Goal: Task Accomplishment & Management: Complete application form

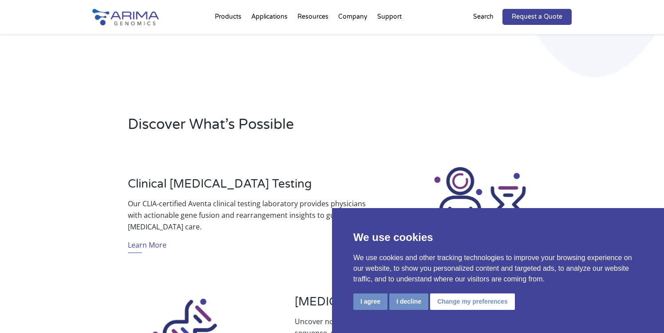
scroll to position [225, 0]
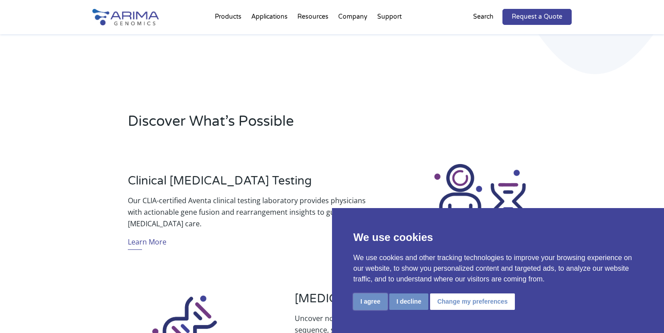
click at [375, 302] on button "I agree" at bounding box center [371, 301] width 34 height 16
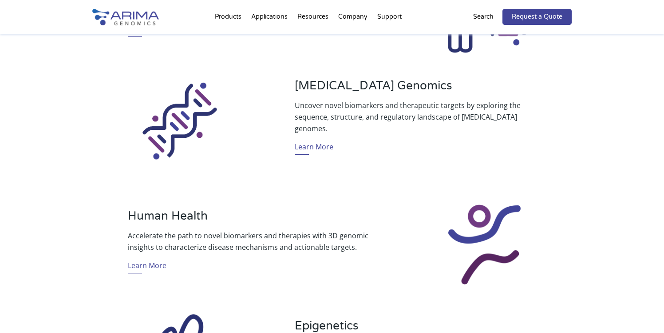
scroll to position [439, 0]
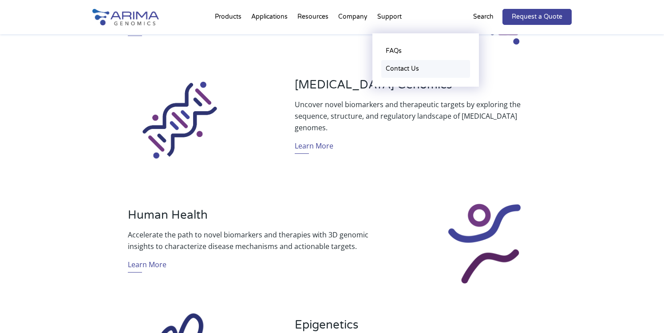
click at [394, 69] on link "Contact Us" at bounding box center [425, 69] width 89 height 18
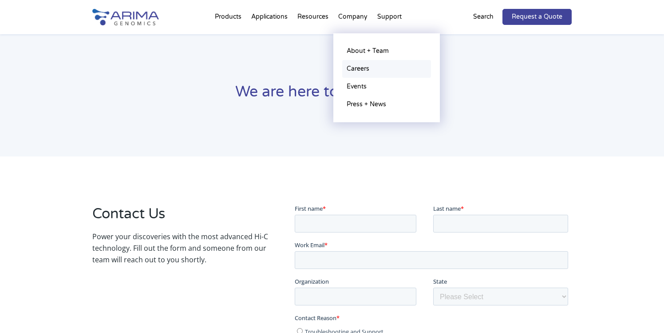
click at [362, 68] on link "Careers" at bounding box center [386, 69] width 89 height 18
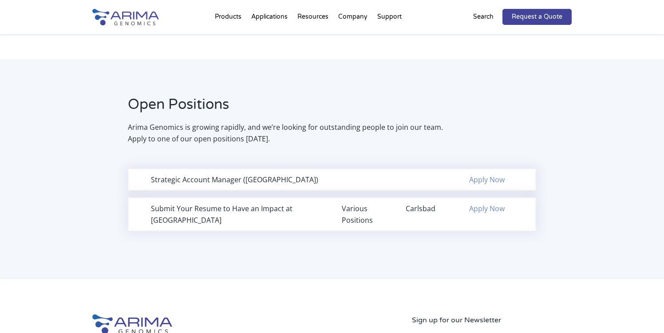
scroll to position [534, 0]
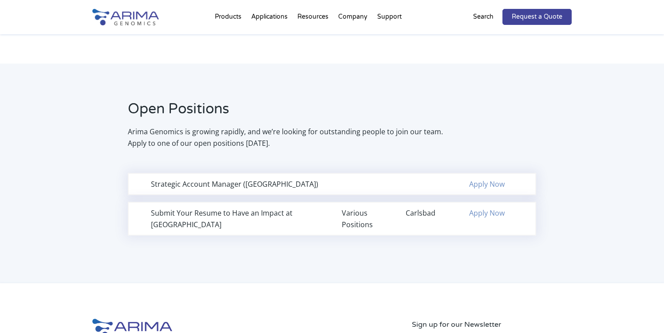
click at [487, 215] on link "Apply Now" at bounding box center [487, 213] width 36 height 10
click at [490, 214] on link "Apply Now" at bounding box center [487, 213] width 36 height 10
